Goal: Task Accomplishment & Management: Manage account settings

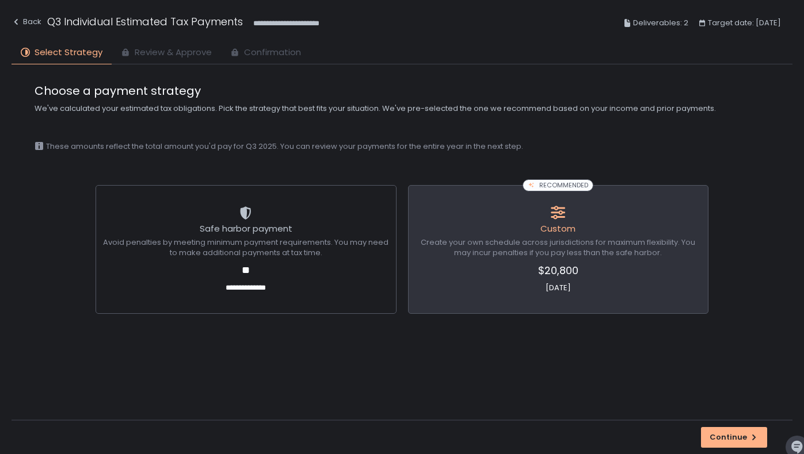
click at [419, 350] on div "**********" at bounding box center [402, 242] width 781 height 356
click at [510, 227] on div "Custom" at bounding box center [558, 231] width 292 height 16
click at [711, 435] on button "Continue" at bounding box center [734, 437] width 66 height 21
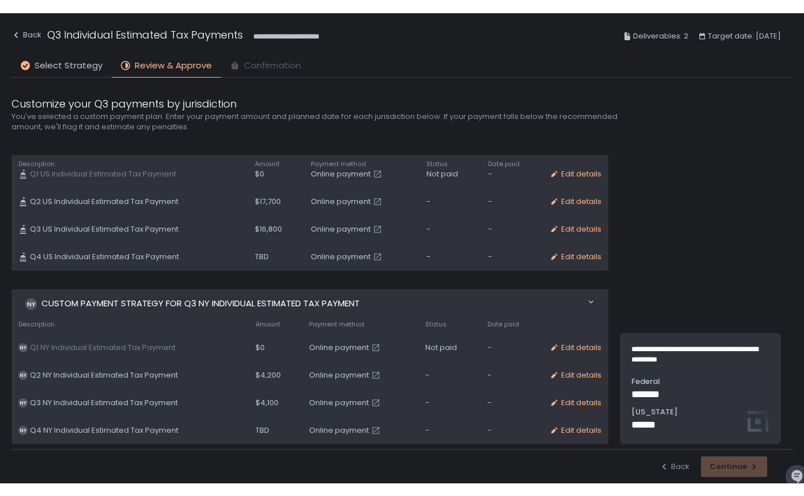
scroll to position [60, 0]
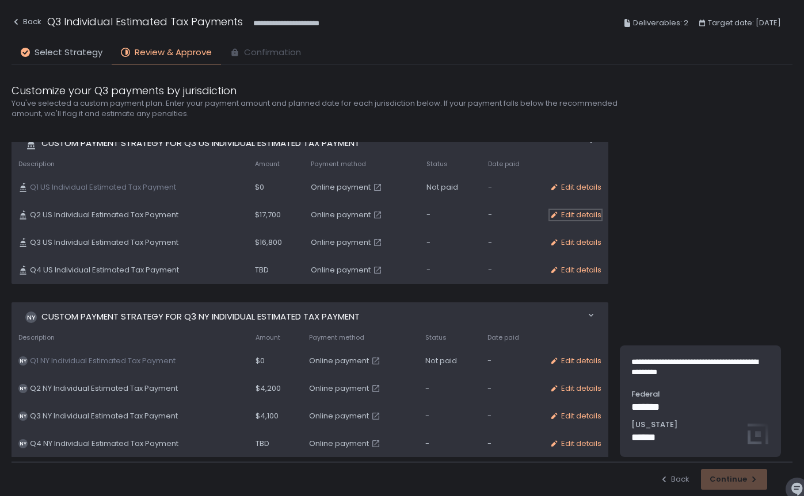
click at [568, 215] on div "Edit details" at bounding box center [575, 215] width 52 height 10
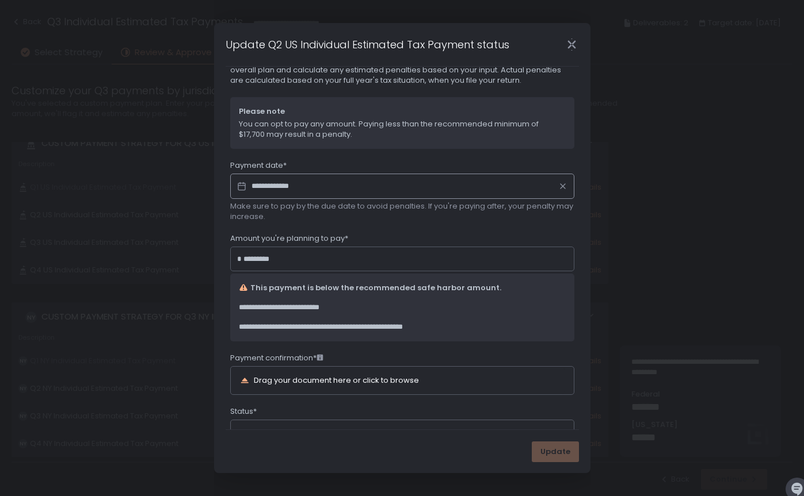
scroll to position [0, 0]
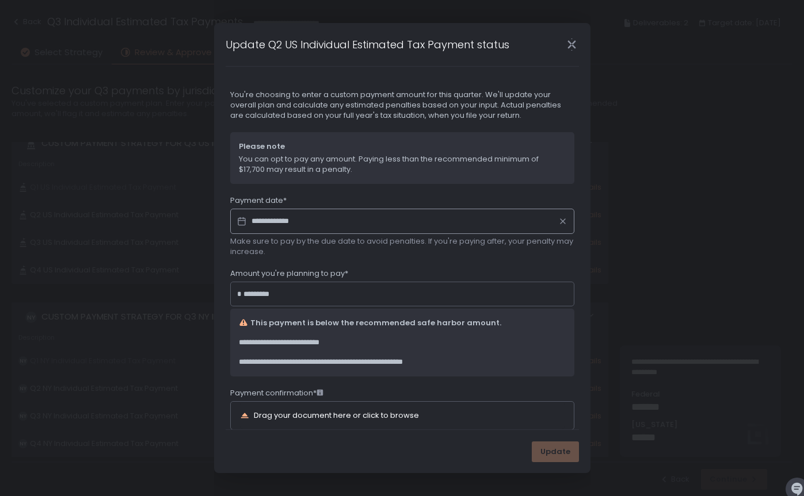
click at [578, 36] on div "Update Q2 US Individual Estimated Tax Payment status" at bounding box center [402, 44] width 376 height 43
click at [575, 44] on icon "Close" at bounding box center [571, 45] width 12 height 12
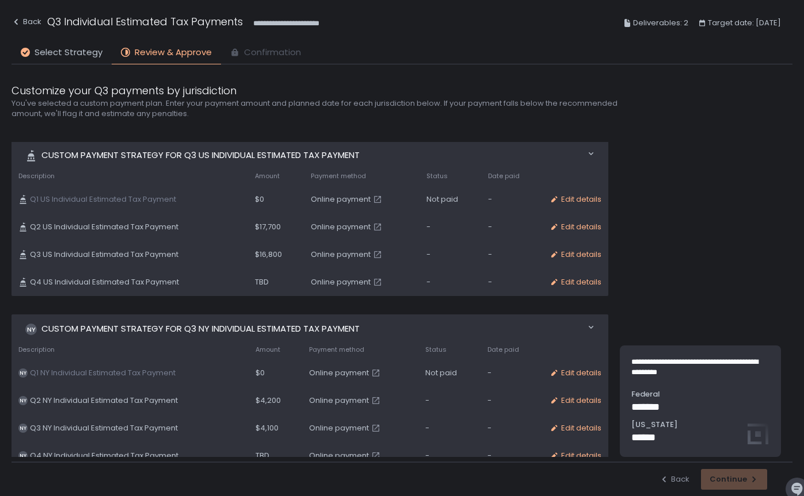
scroll to position [56, 0]
